Goal: Information Seeking & Learning: Understand process/instructions

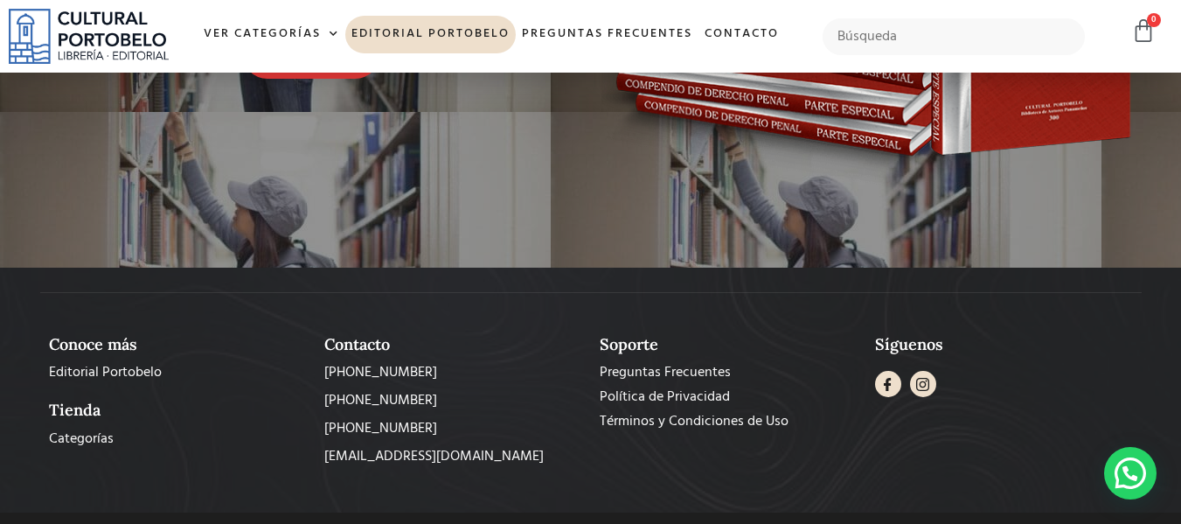
scroll to position [1659, 0]
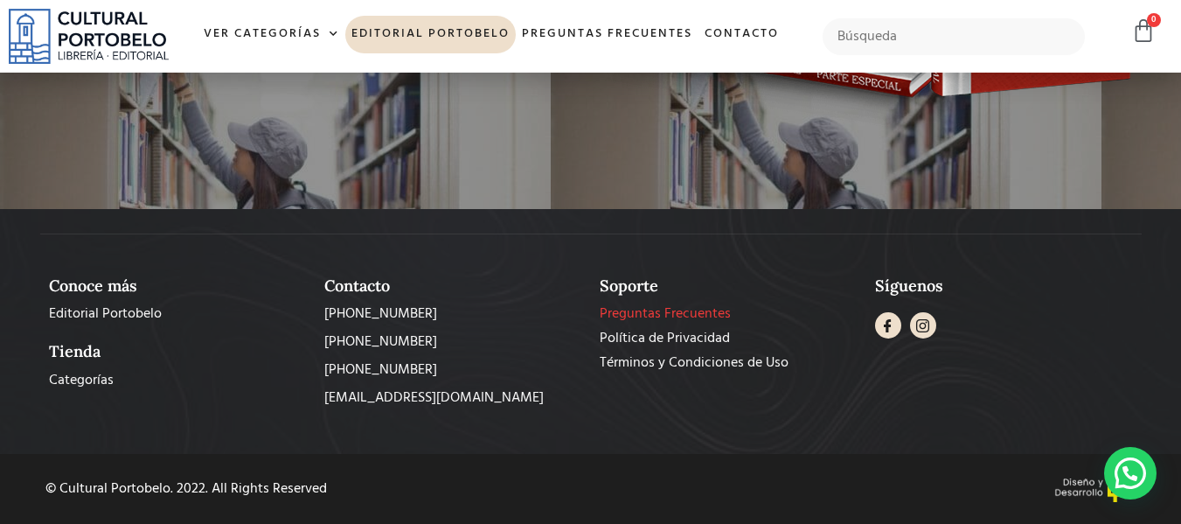
click at [684, 306] on span "Preguntas Frecuentes" at bounding box center [665, 313] width 131 height 21
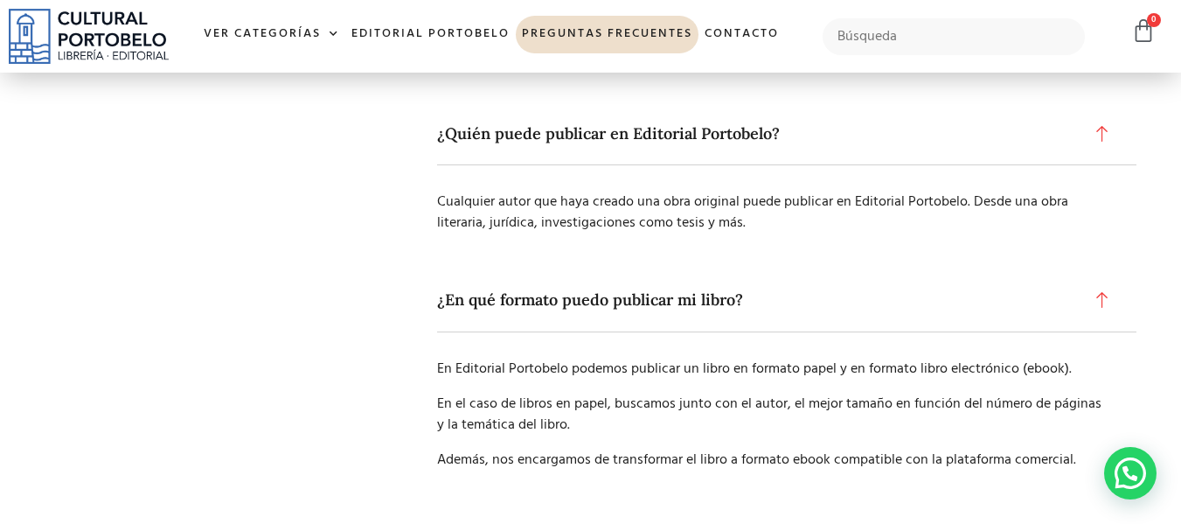
scroll to position [616, 0]
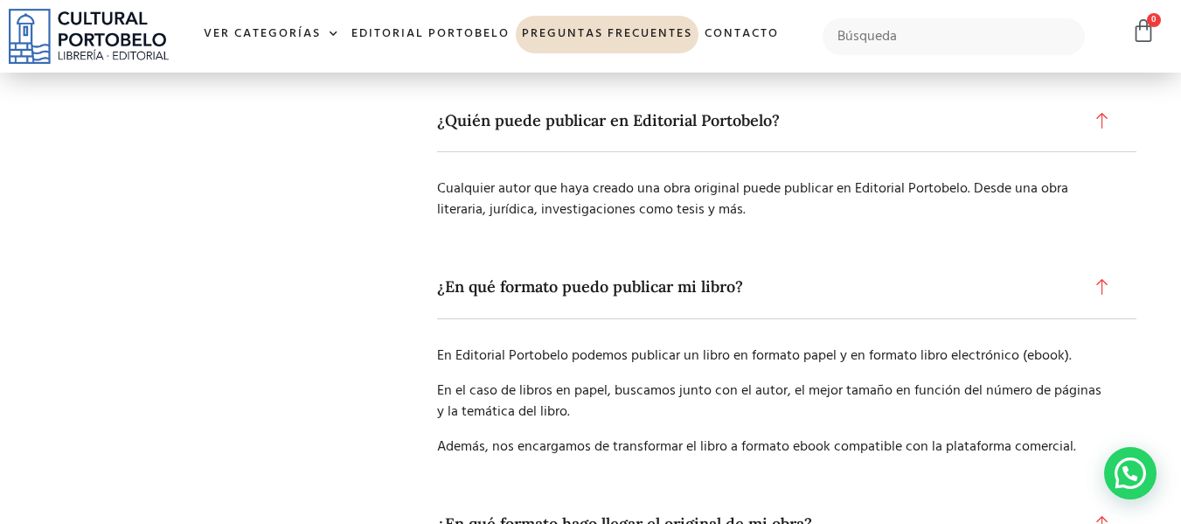
click at [674, 358] on p "En Editorial Portobelo podemos publicar un libro en formato papel y en formato …" at bounding box center [773, 355] width 673 height 21
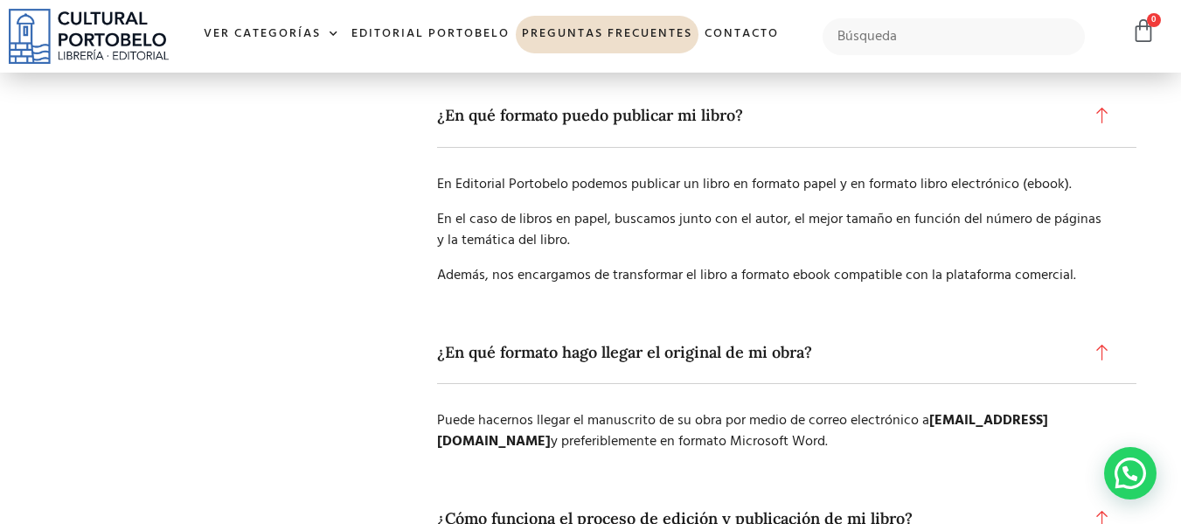
scroll to position [790, 0]
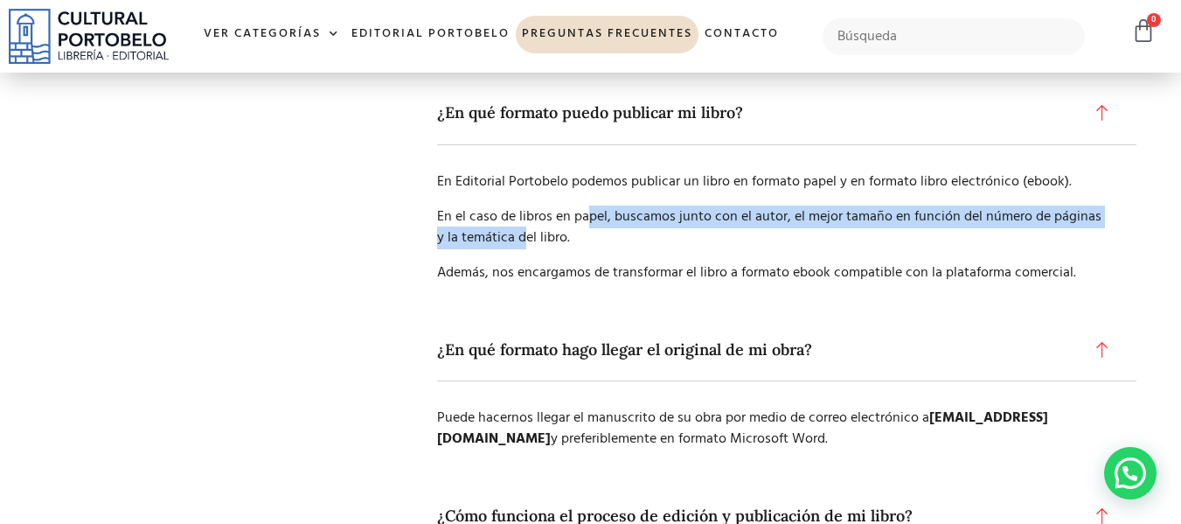
drag, startPoint x: 517, startPoint y: 235, endPoint x: 588, endPoint y: 227, distance: 72.1
click at [588, 227] on p "En el caso de libros en papel, buscamos junto con el autor, el mejor tamaño en …" at bounding box center [773, 227] width 673 height 42
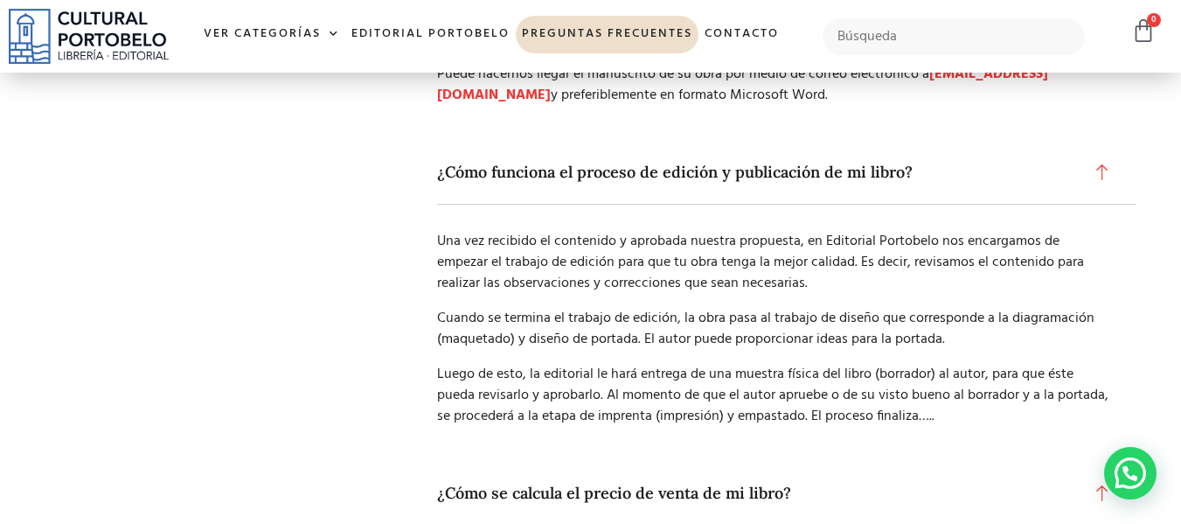
scroll to position [1136, 0]
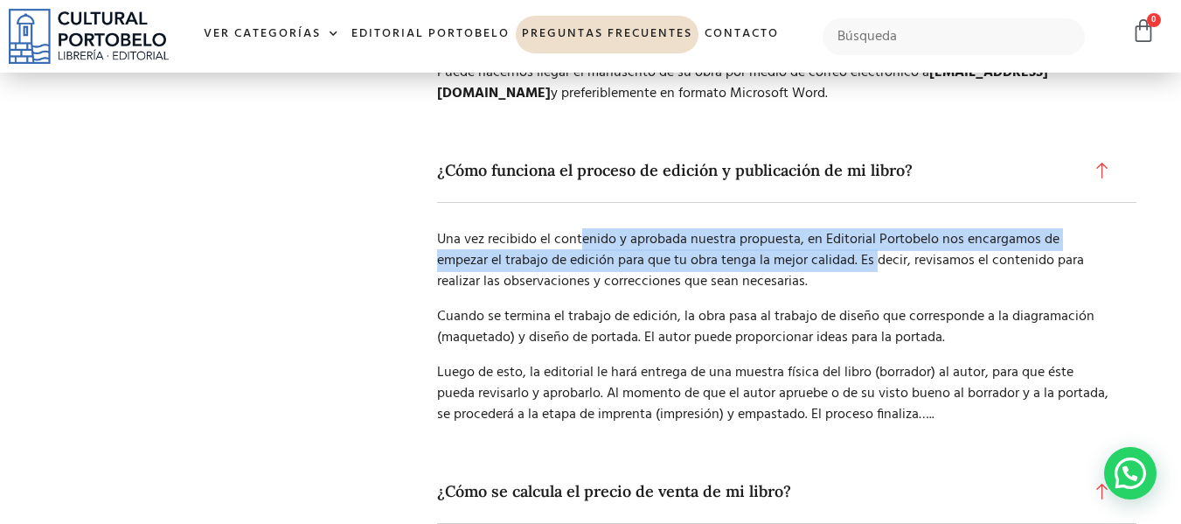
drag, startPoint x: 581, startPoint y: 241, endPoint x: 820, endPoint y: 271, distance: 240.5
click at [820, 271] on p "Una vez recibido el contenido y aprobada nuestra propuesta, en Editorial Portob…" at bounding box center [773, 260] width 673 height 63
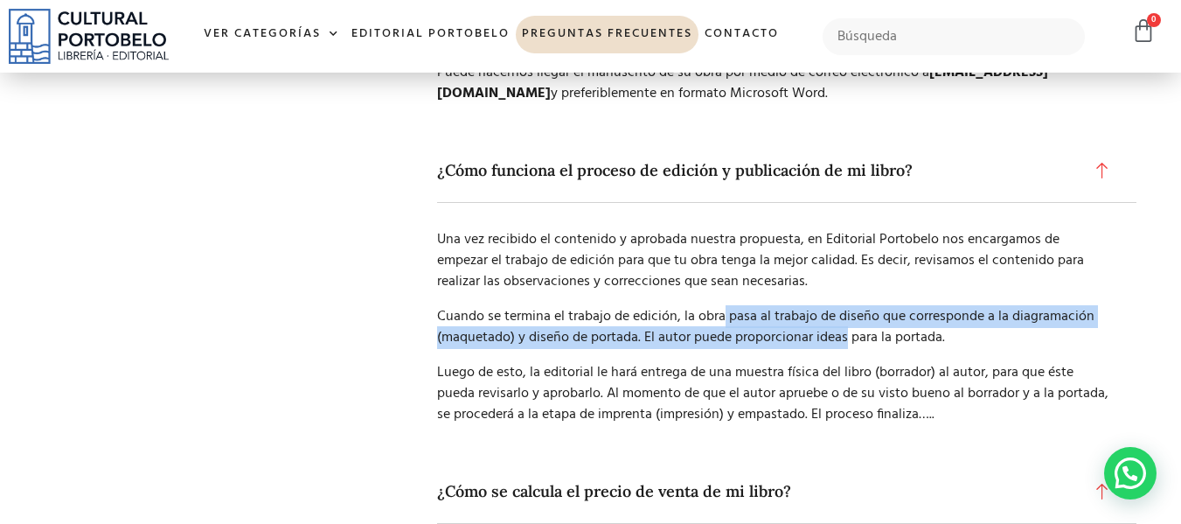
drag, startPoint x: 719, startPoint y: 320, endPoint x: 846, endPoint y: 332, distance: 127.3
click at [846, 332] on p "Cuando se termina el trabajo de edición, la obra pasa al trabajo de diseño que …" at bounding box center [773, 327] width 673 height 42
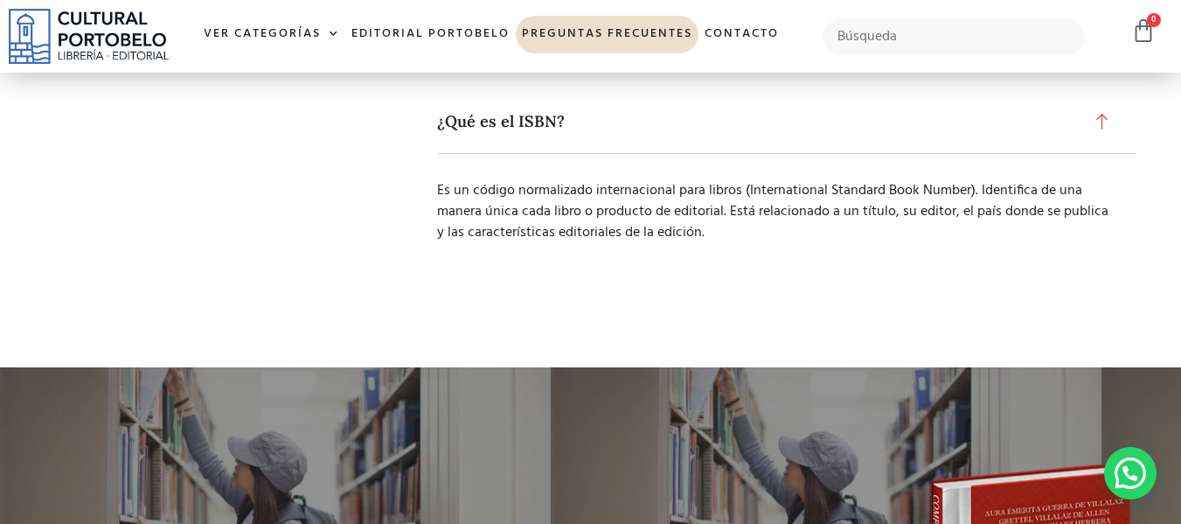
scroll to position [2410, 0]
